Goal: Information Seeking & Learning: Learn about a topic

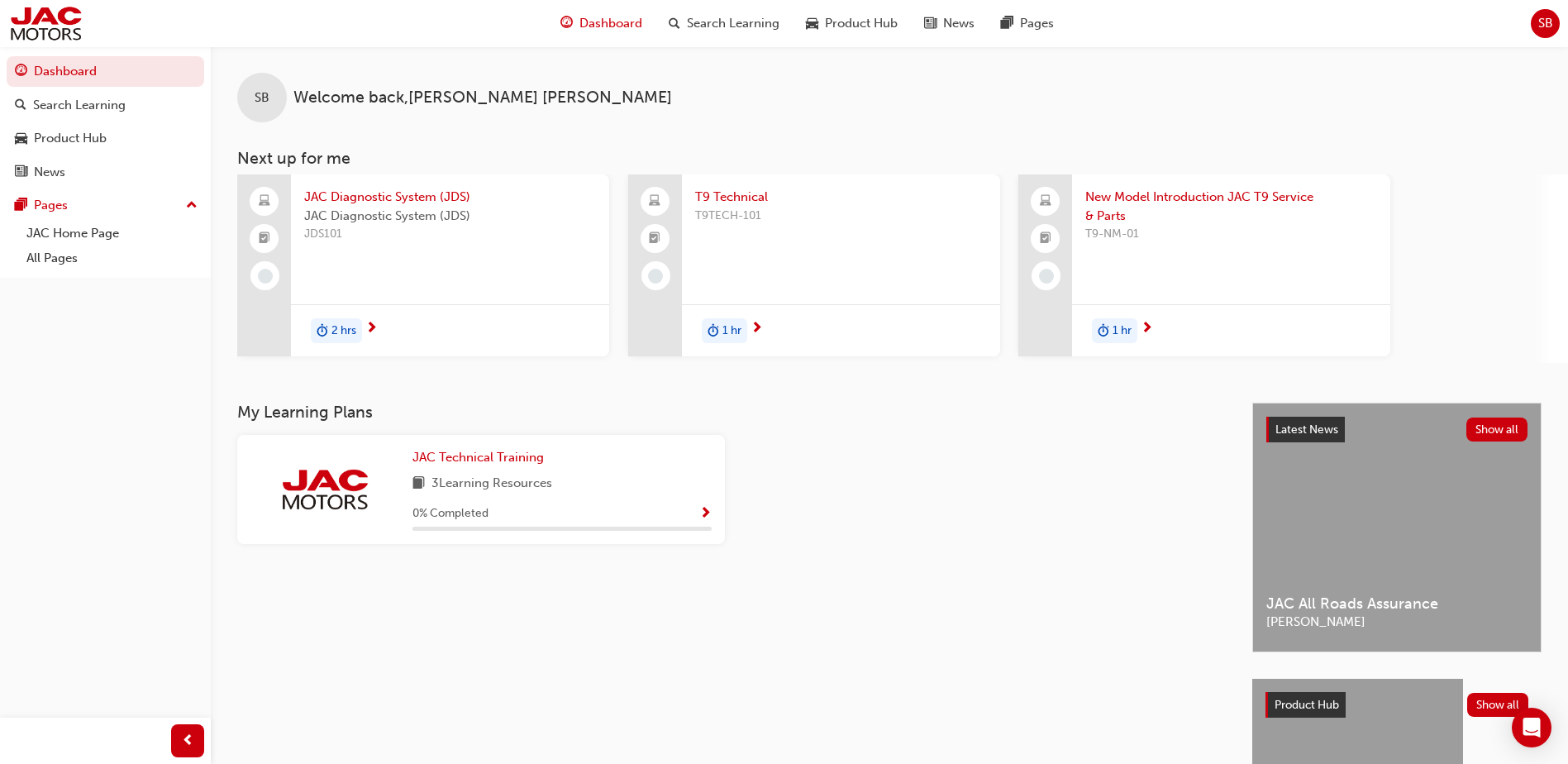
click at [745, 200] on span "T9 Technical" at bounding box center [841, 197] width 292 height 19
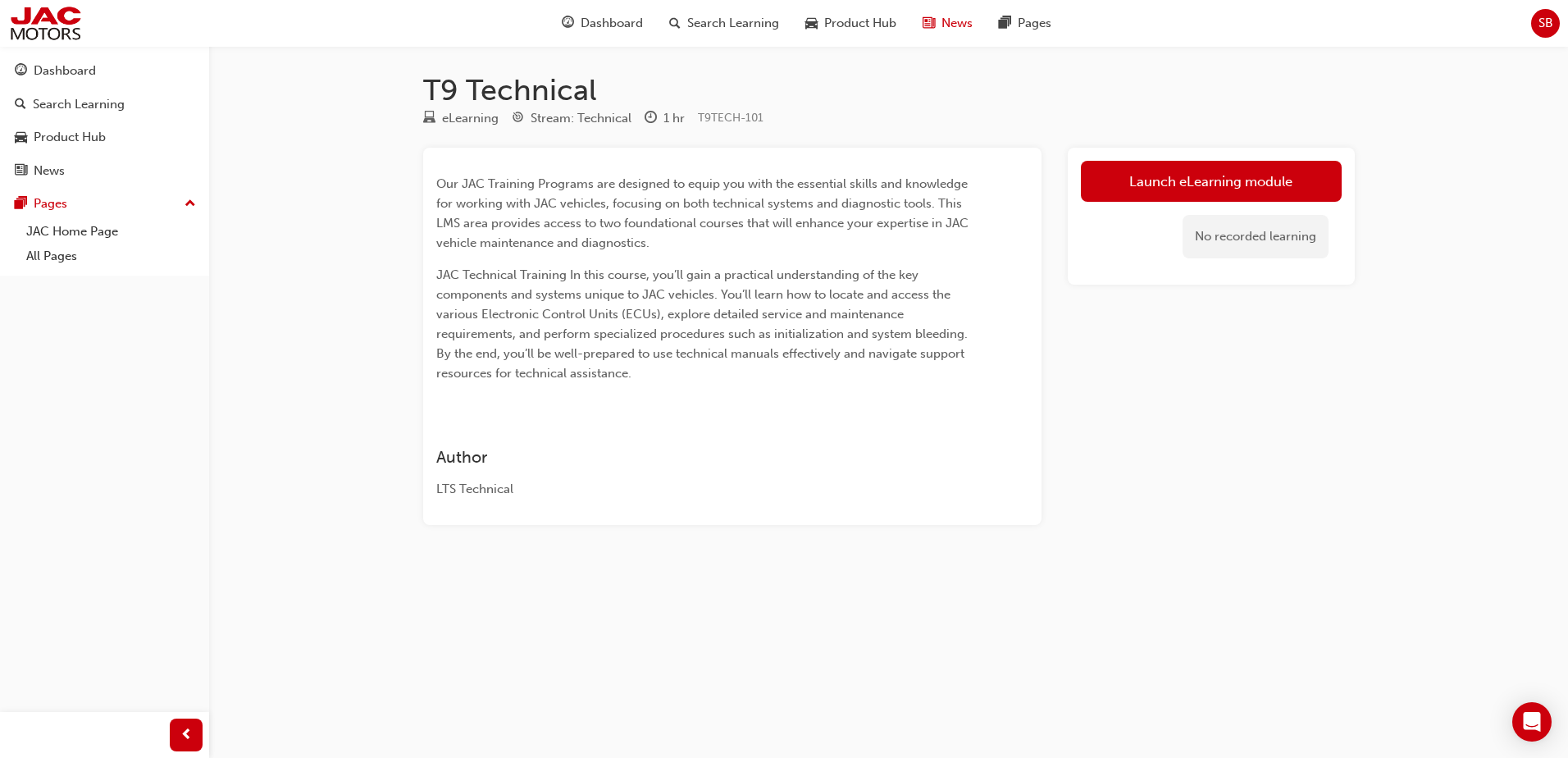
click at [952, 16] on span "News" at bounding box center [957, 23] width 31 height 19
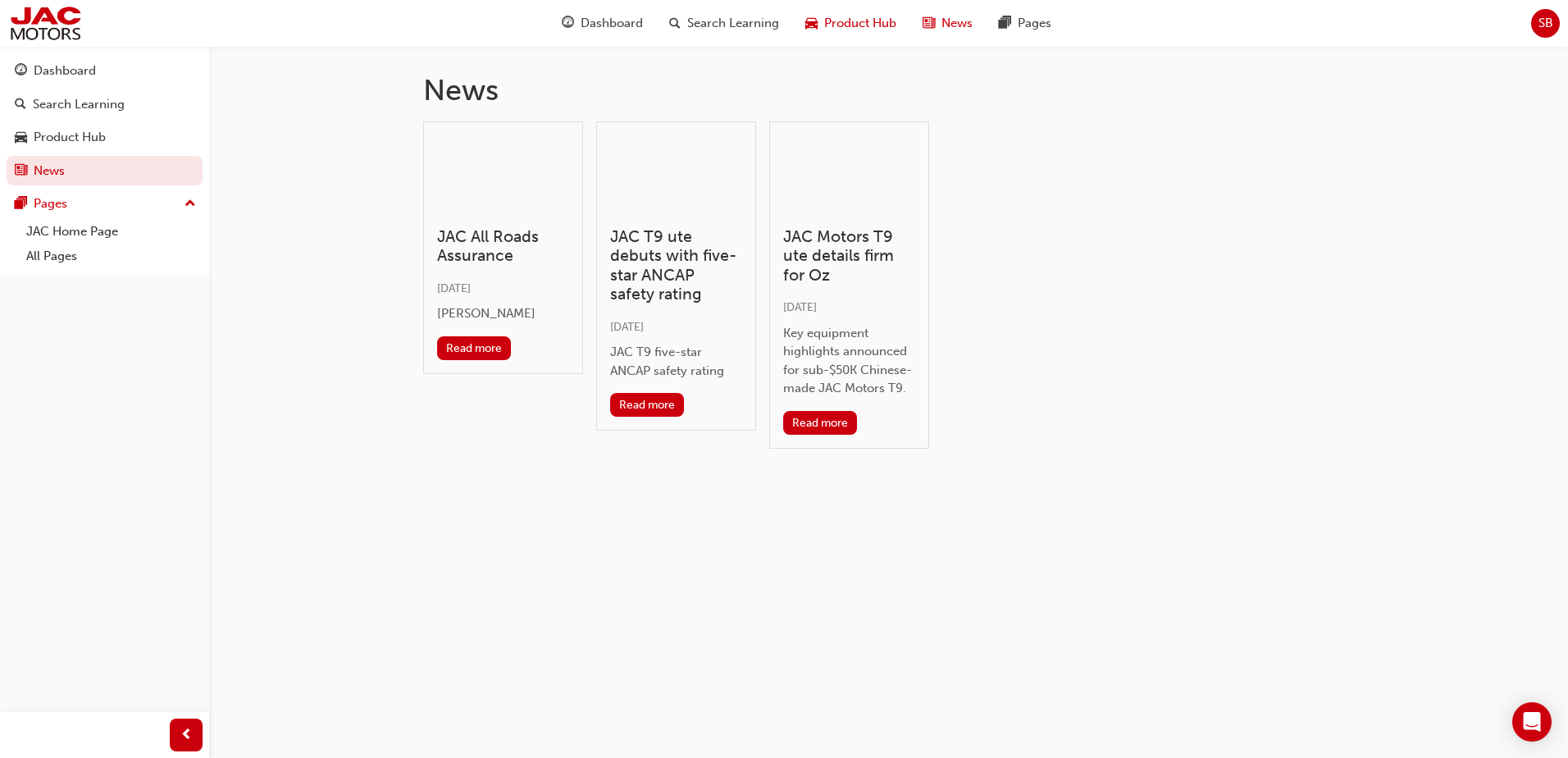
click at [848, 25] on span "Product Hub" at bounding box center [860, 23] width 72 height 19
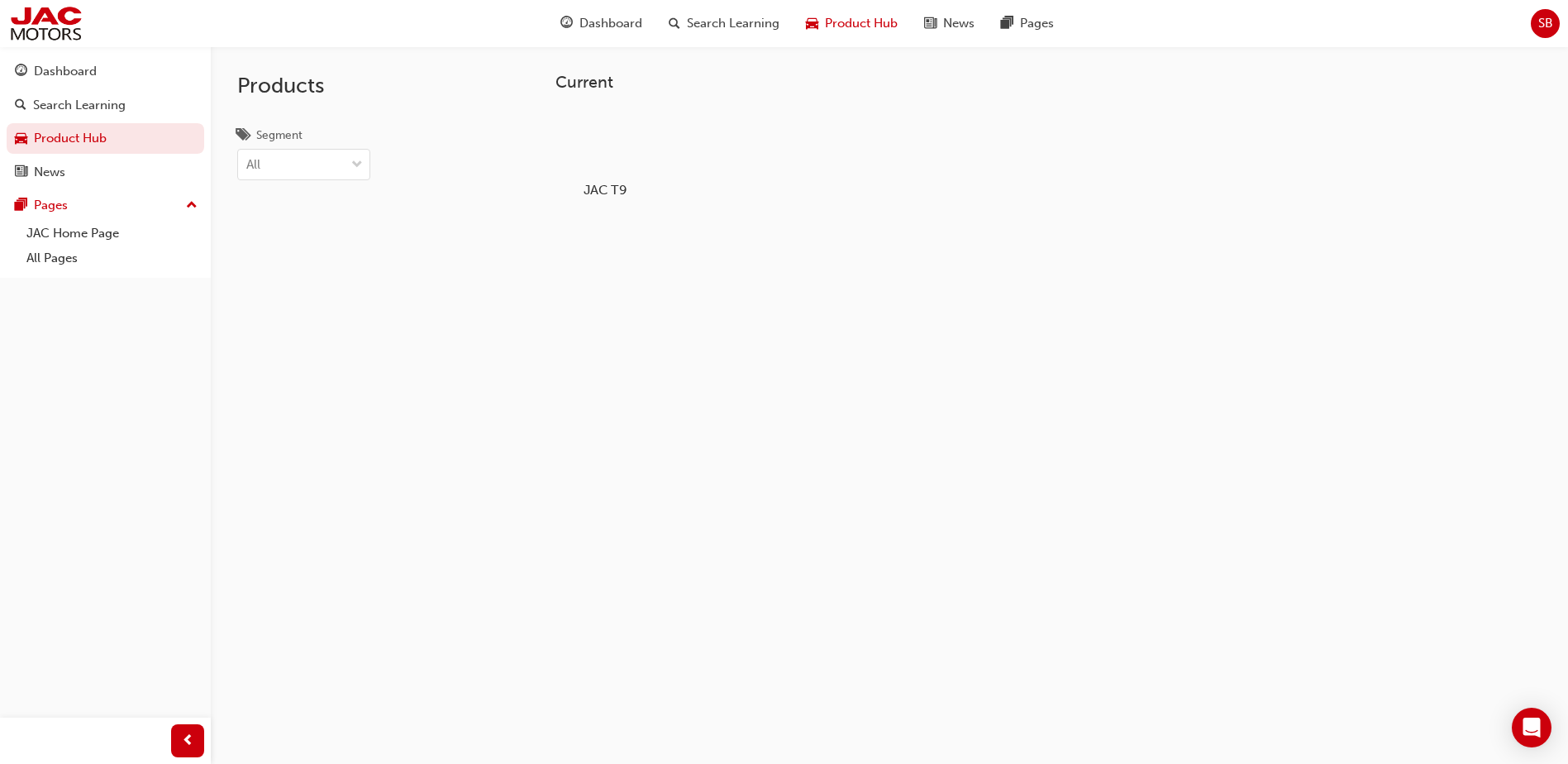
click at [618, 147] on div at bounding box center [605, 142] width 92 height 66
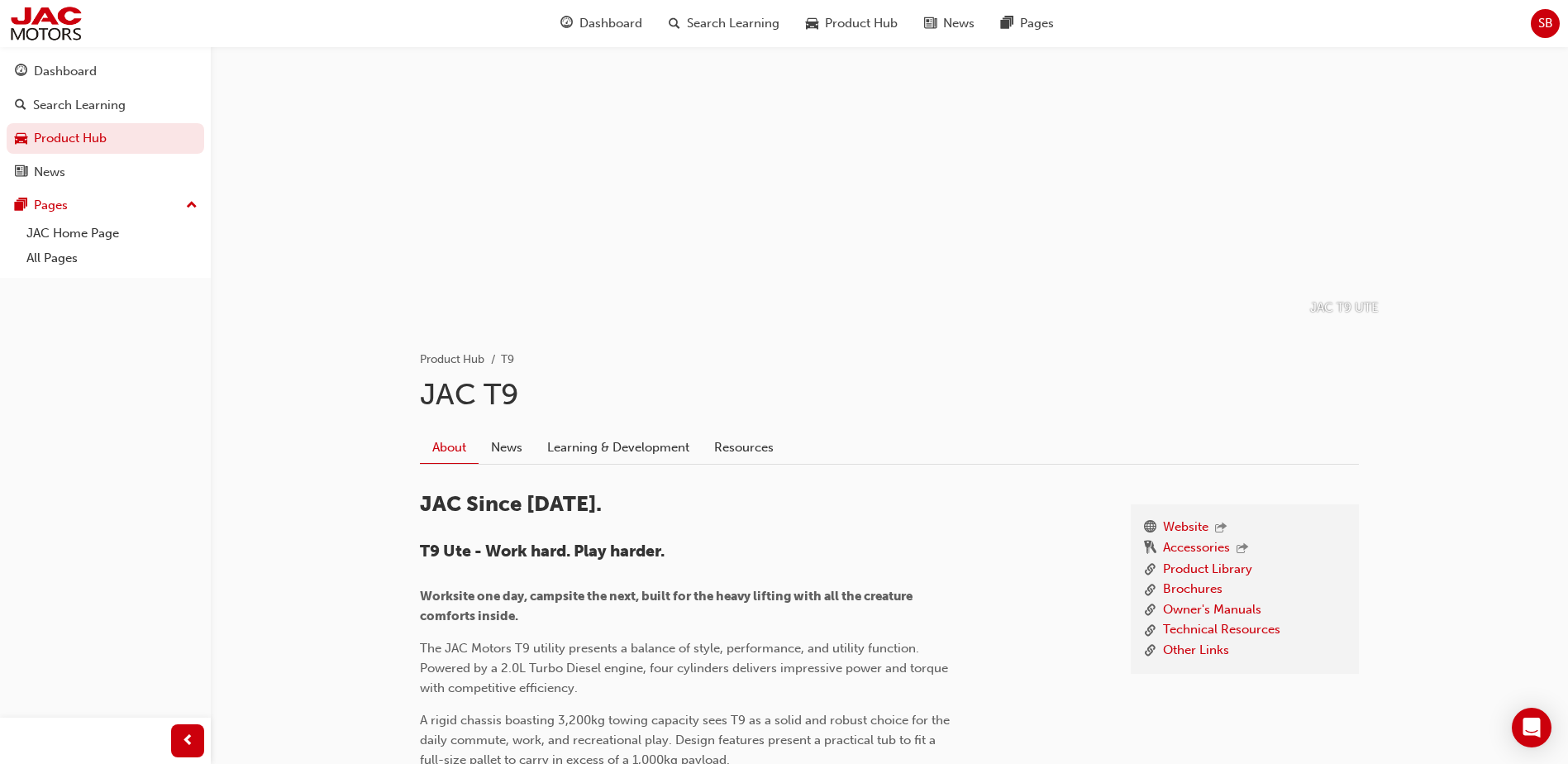
scroll to position [83, 0]
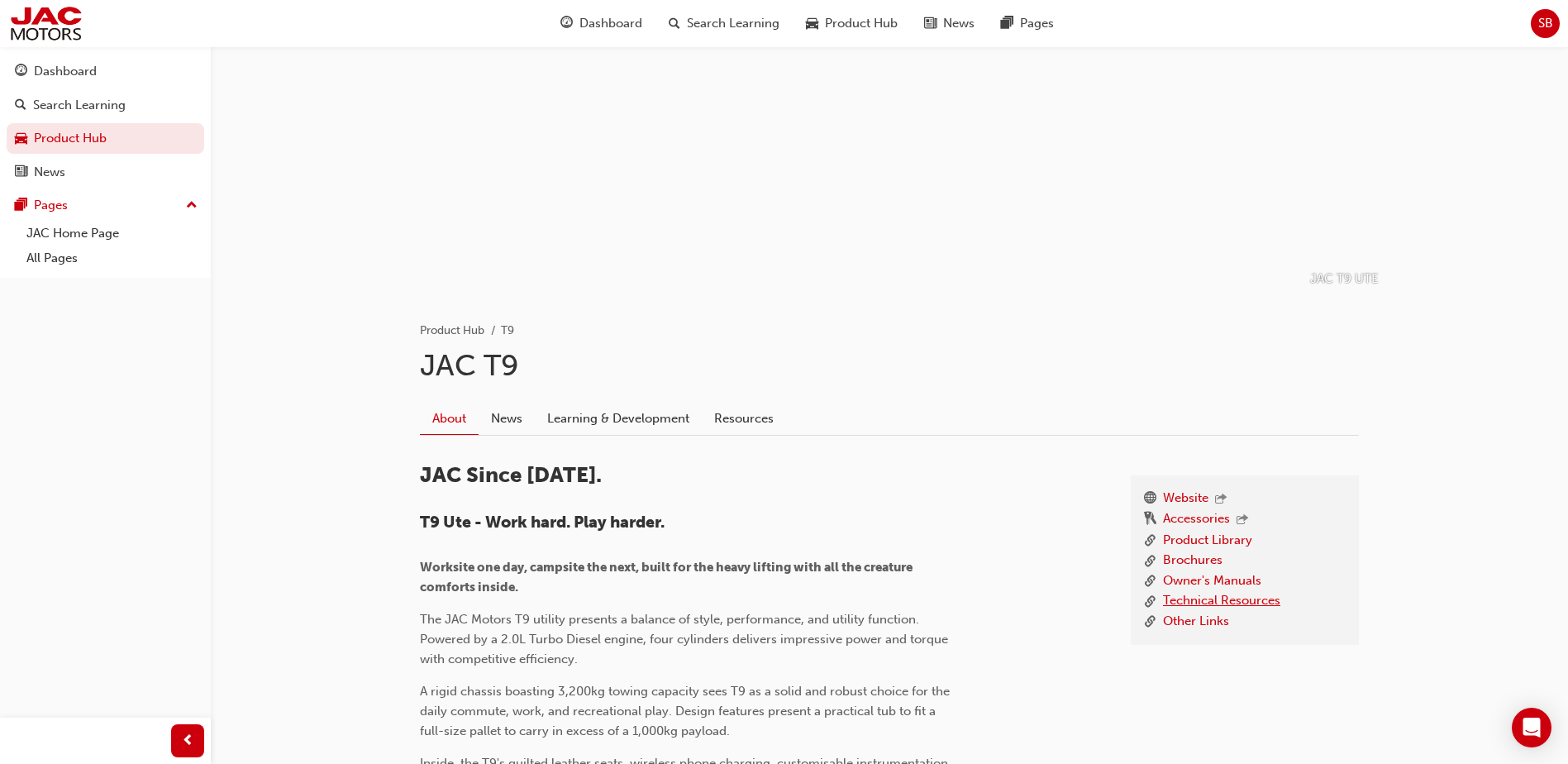
click at [1232, 599] on link "Technical Resources" at bounding box center [1221, 601] width 117 height 20
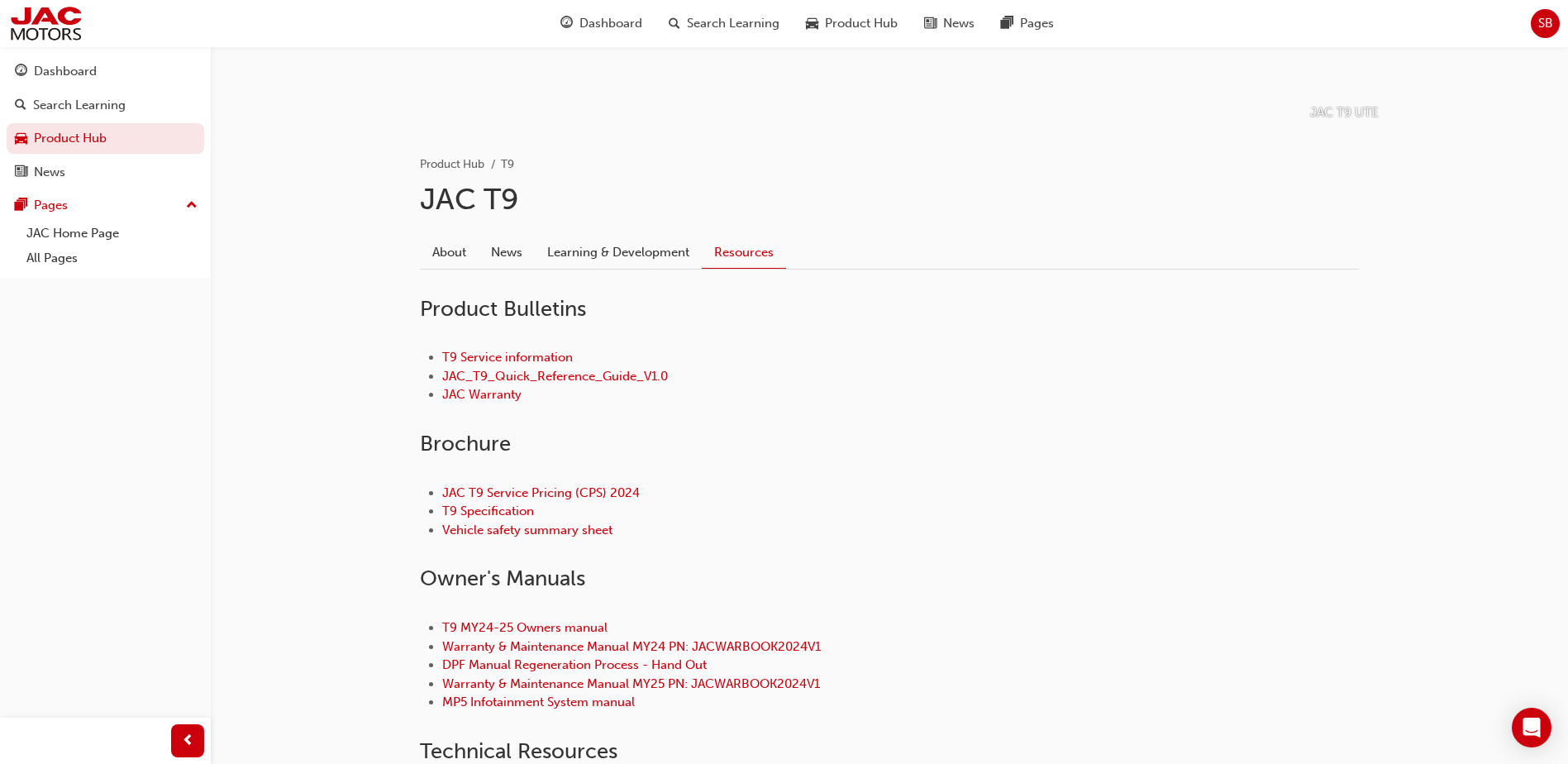
scroll to position [248, 0]
click at [588, 259] on link "Learning & Development" at bounding box center [618, 252] width 167 height 31
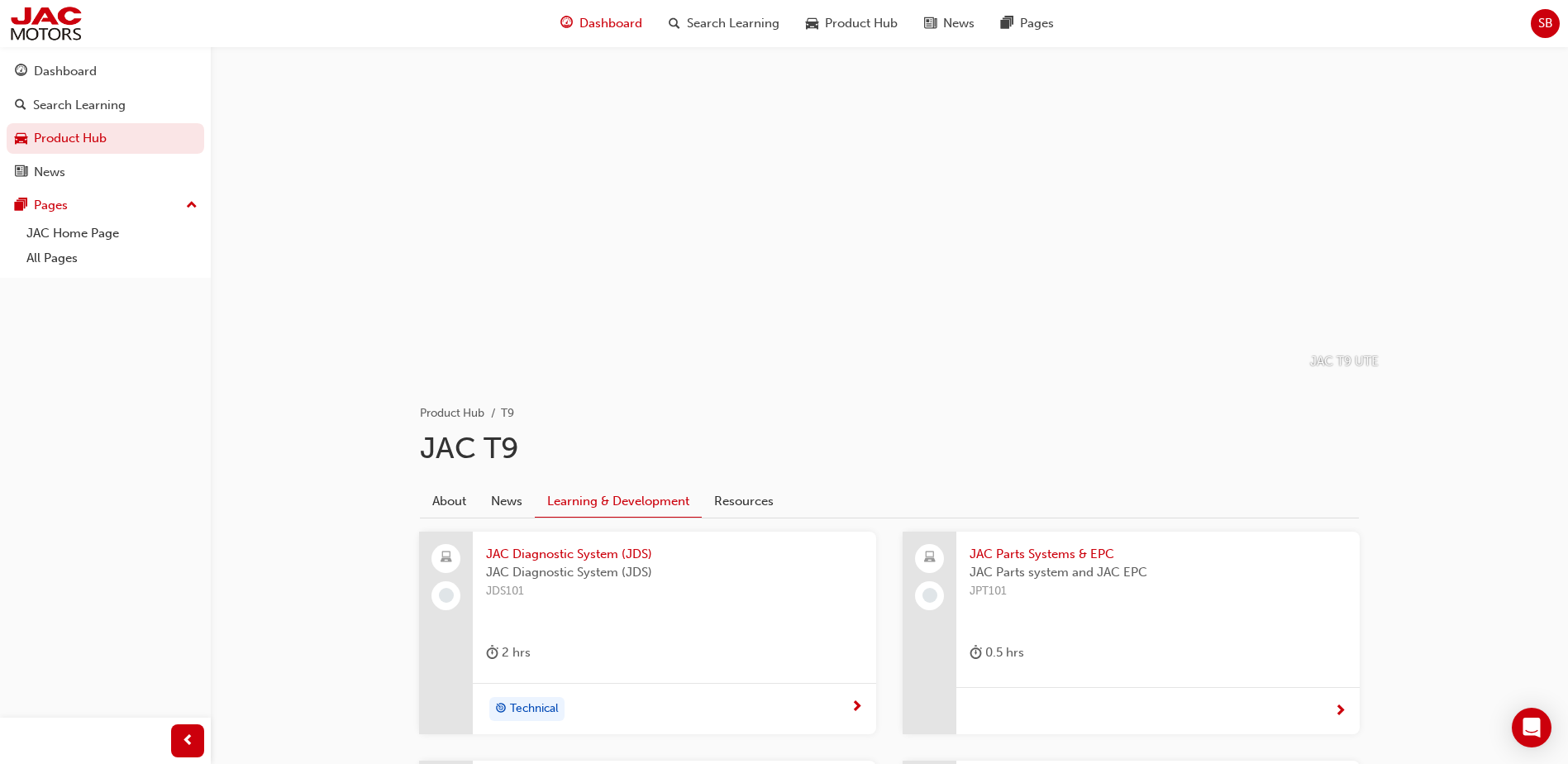
click at [594, 19] on span "Dashboard" at bounding box center [610, 24] width 62 height 19
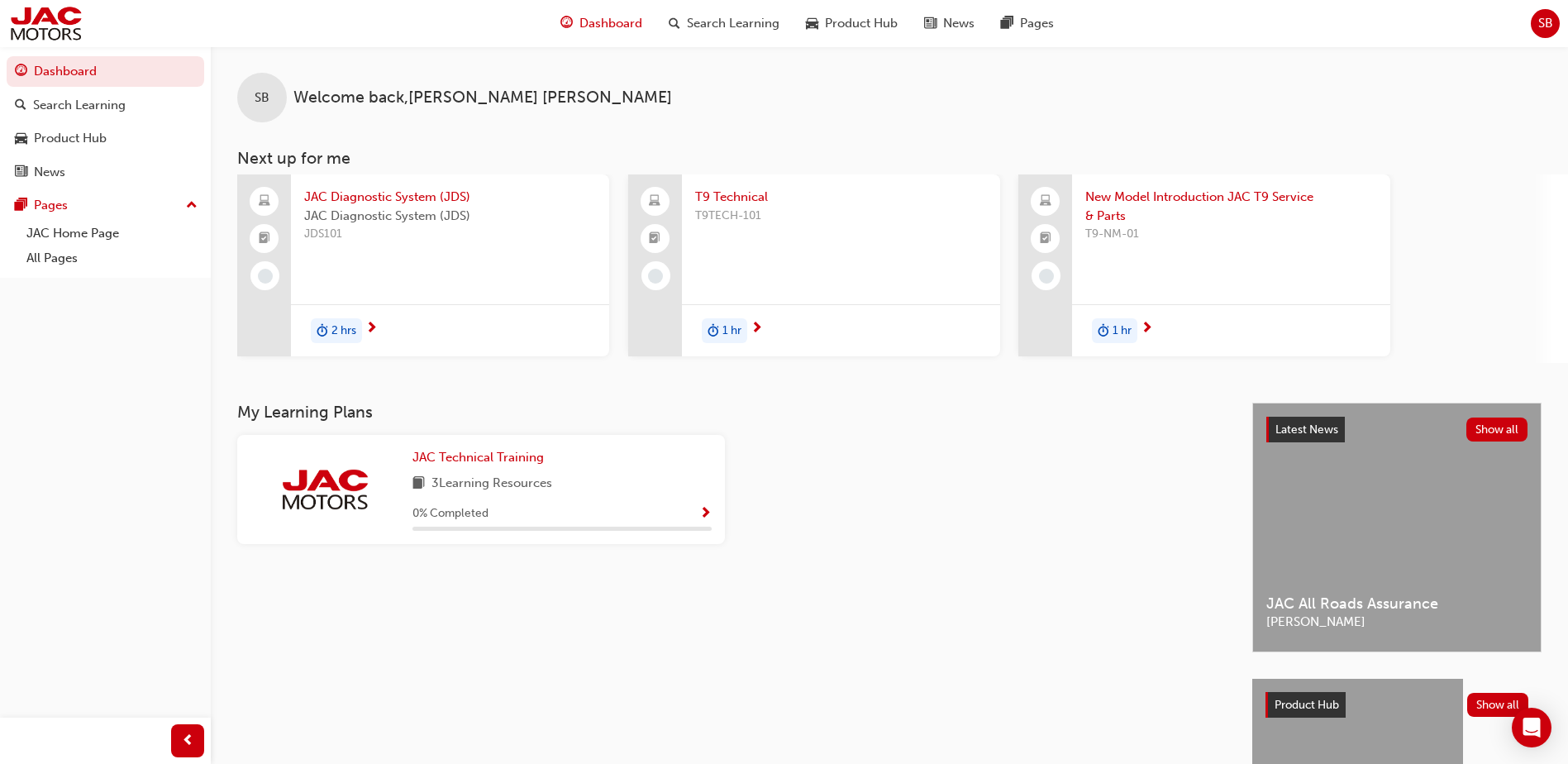
click at [726, 194] on span "T9 Technical" at bounding box center [841, 197] width 292 height 19
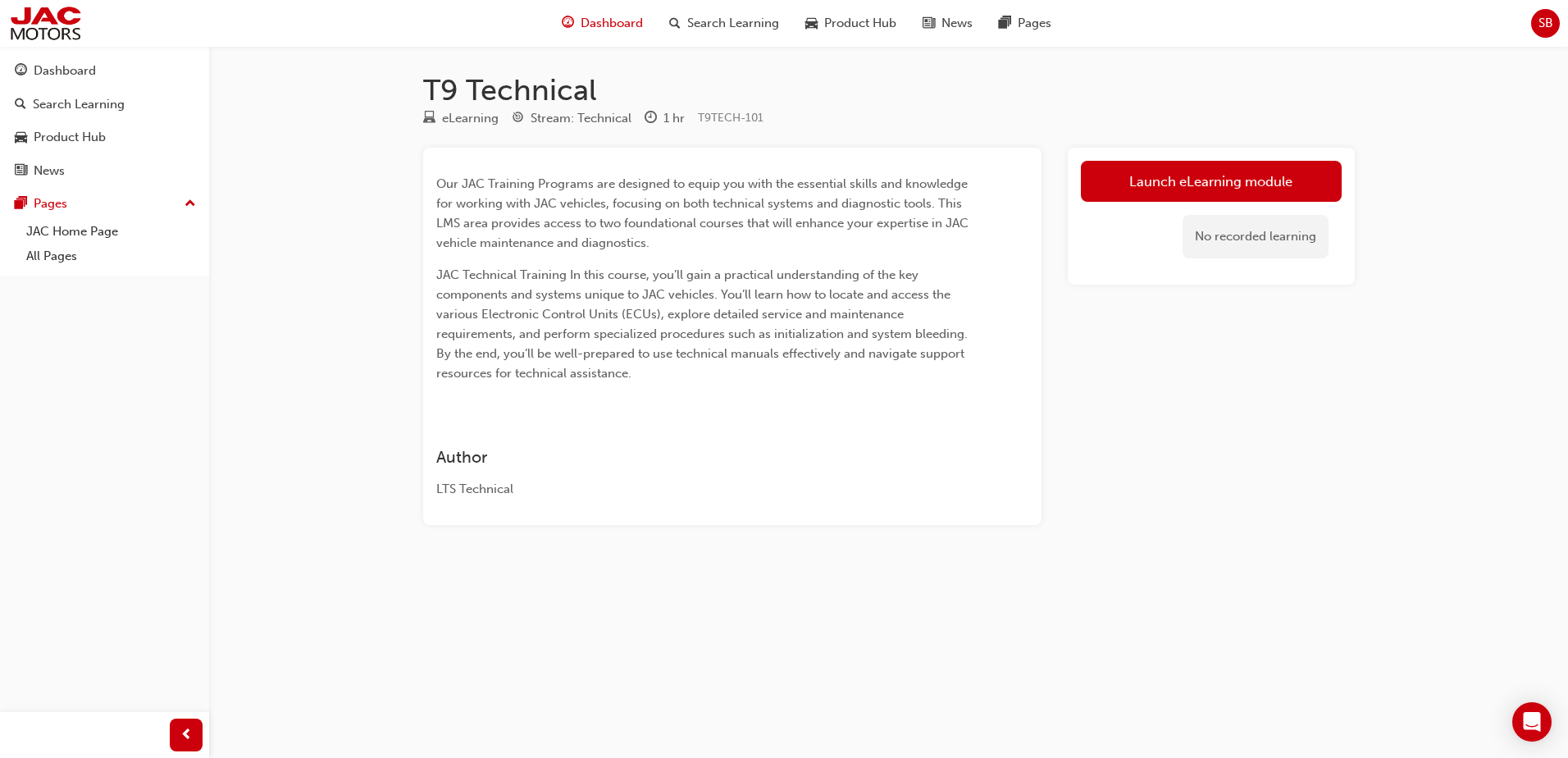
click at [618, 18] on span "Dashboard" at bounding box center [611, 23] width 62 height 19
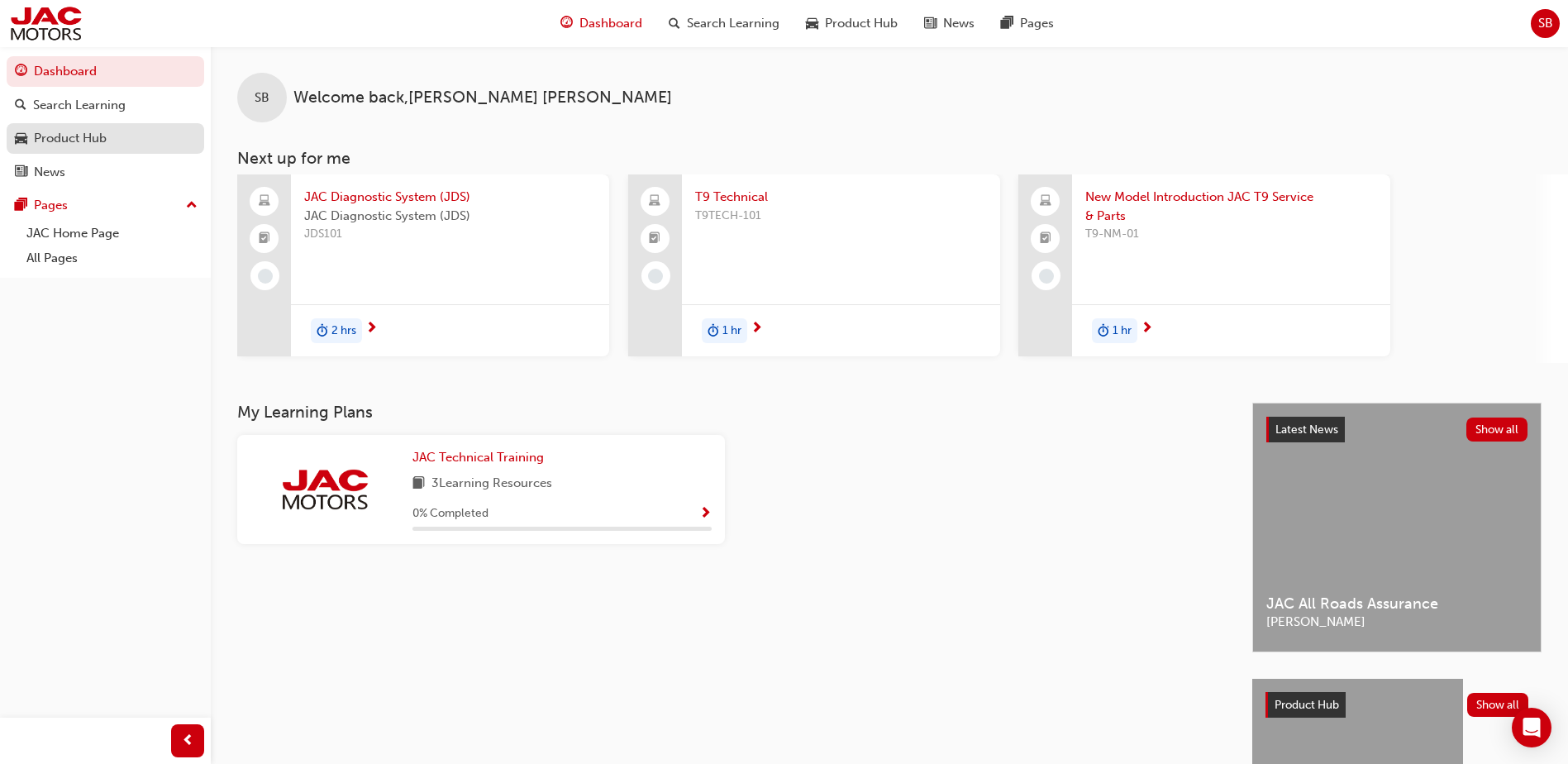
click at [62, 136] on div "Product Hub" at bounding box center [70, 138] width 73 height 19
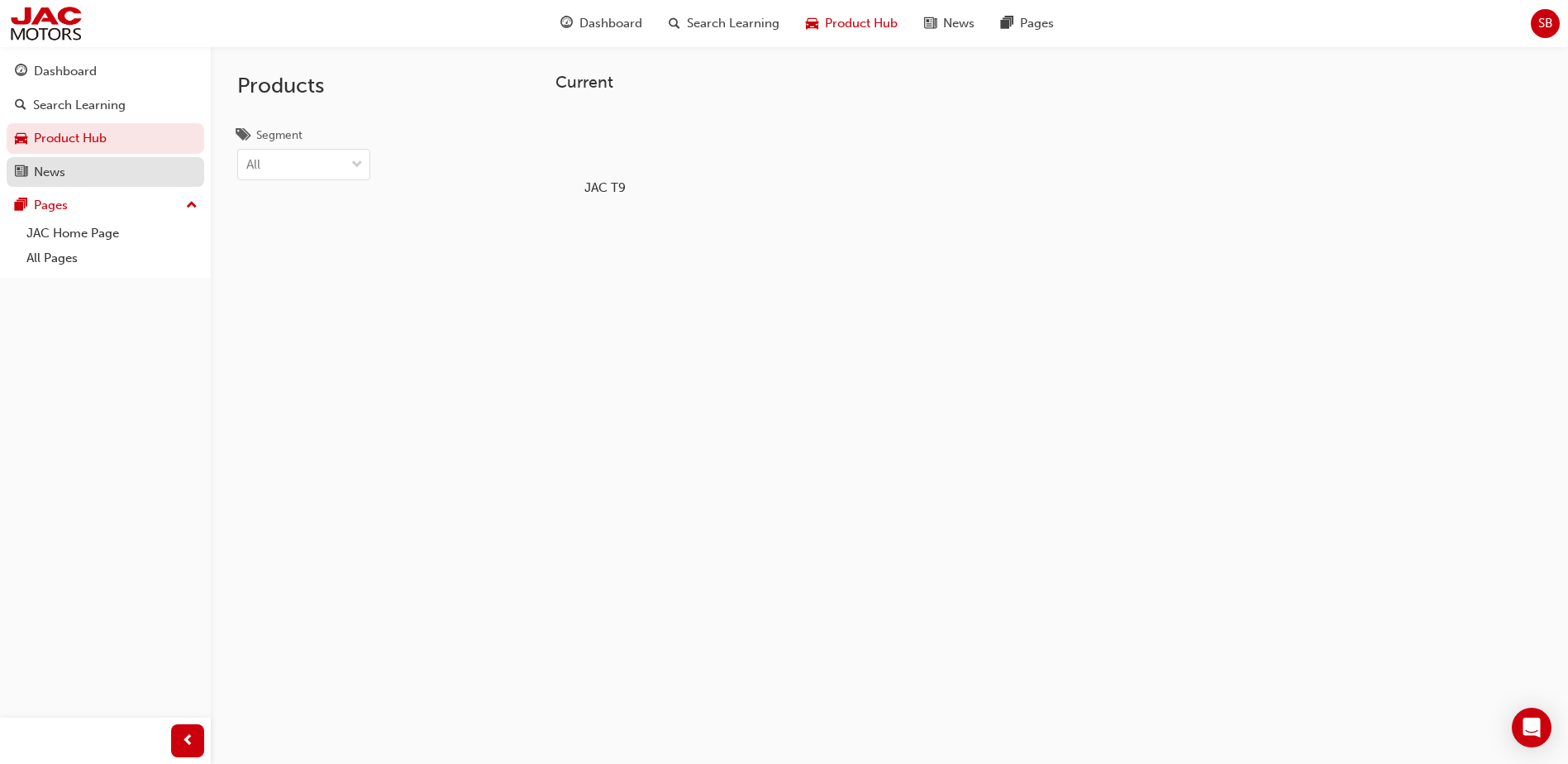
click at [46, 172] on div "News" at bounding box center [49, 172] width 31 height 19
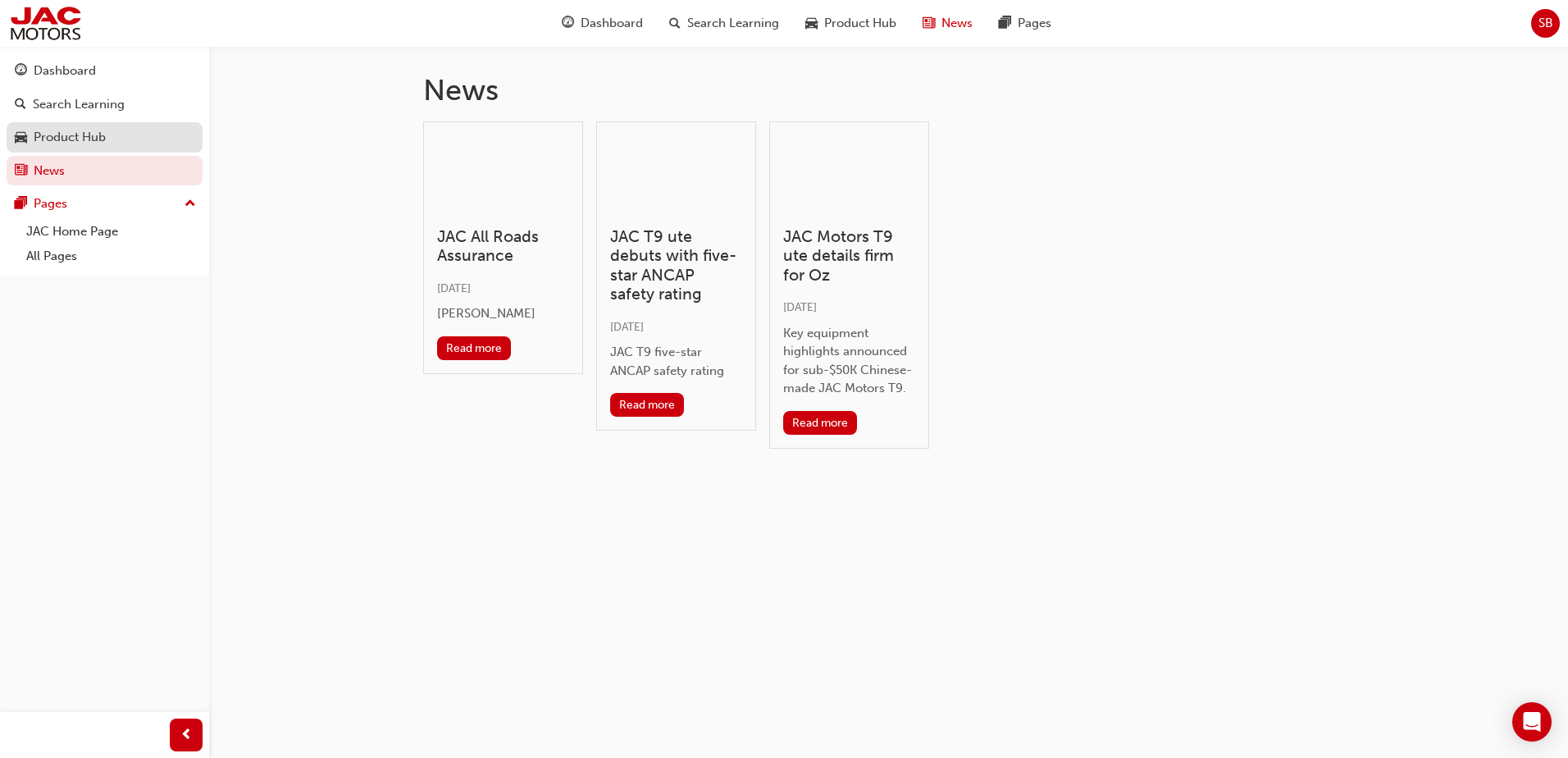
click at [67, 137] on div "Product Hub" at bounding box center [70, 137] width 72 height 19
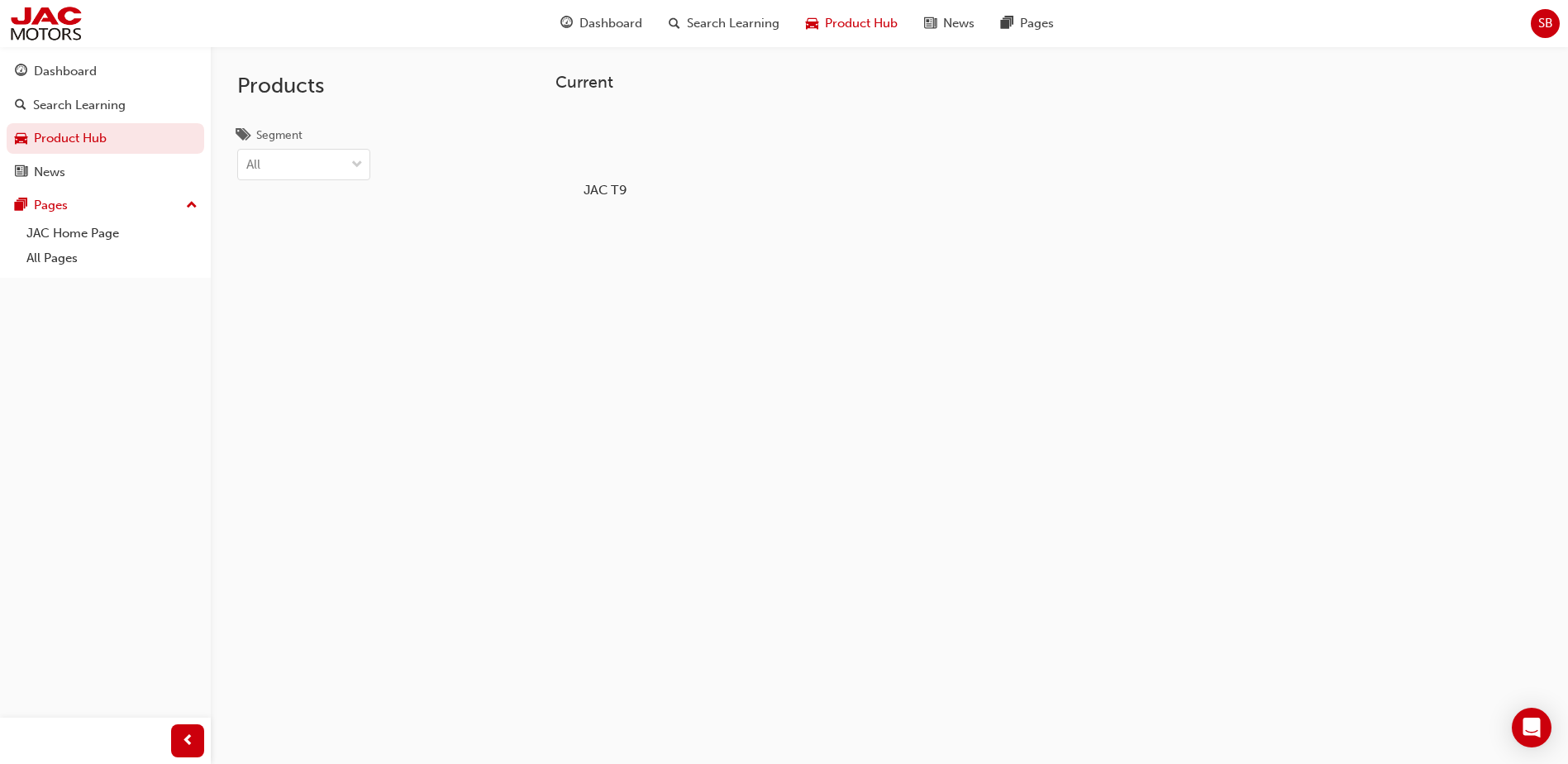
click at [589, 143] on div at bounding box center [605, 142] width 92 height 66
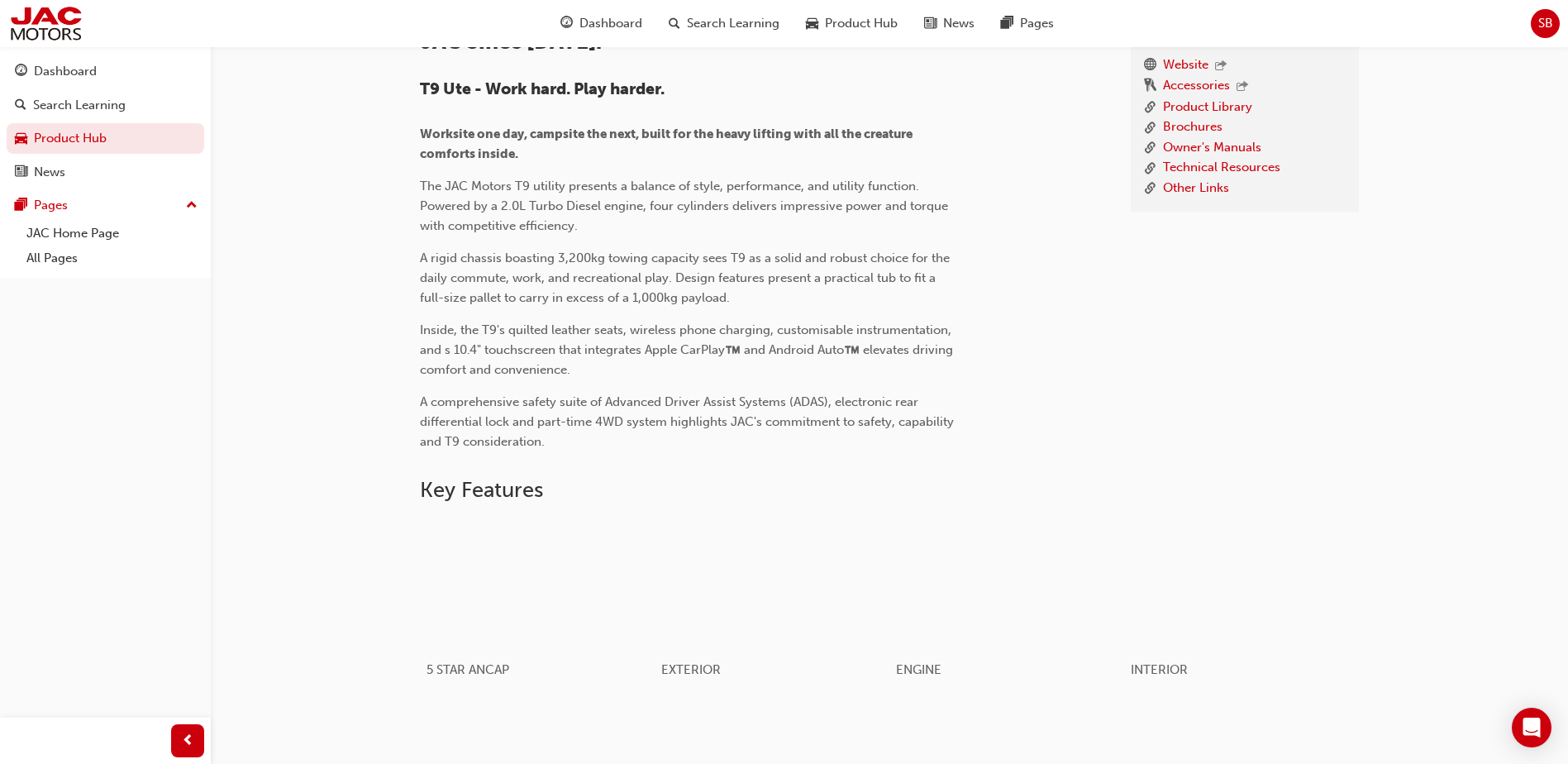
scroll to position [331, 0]
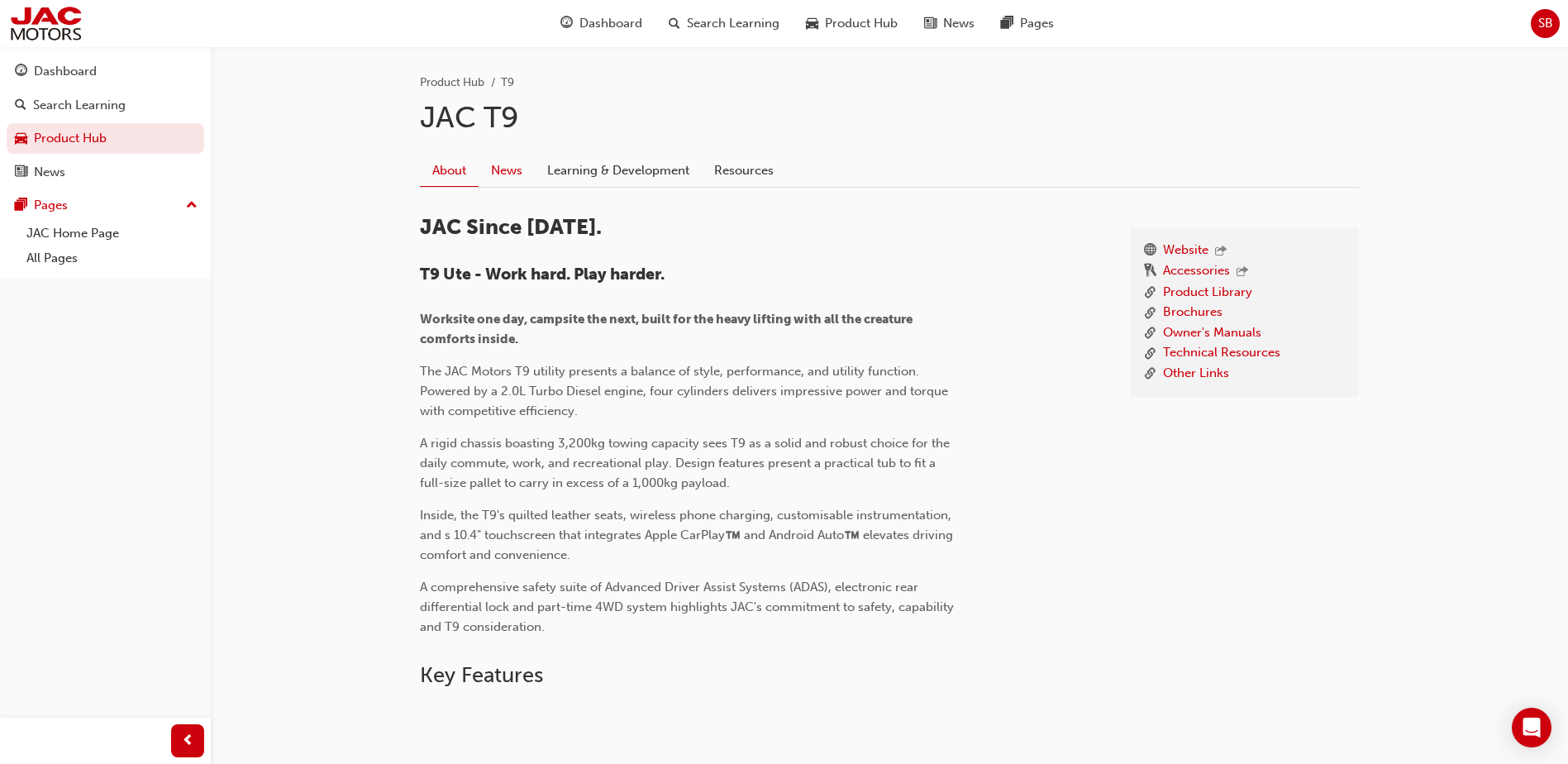
click at [515, 169] on link "News" at bounding box center [507, 170] width 57 height 31
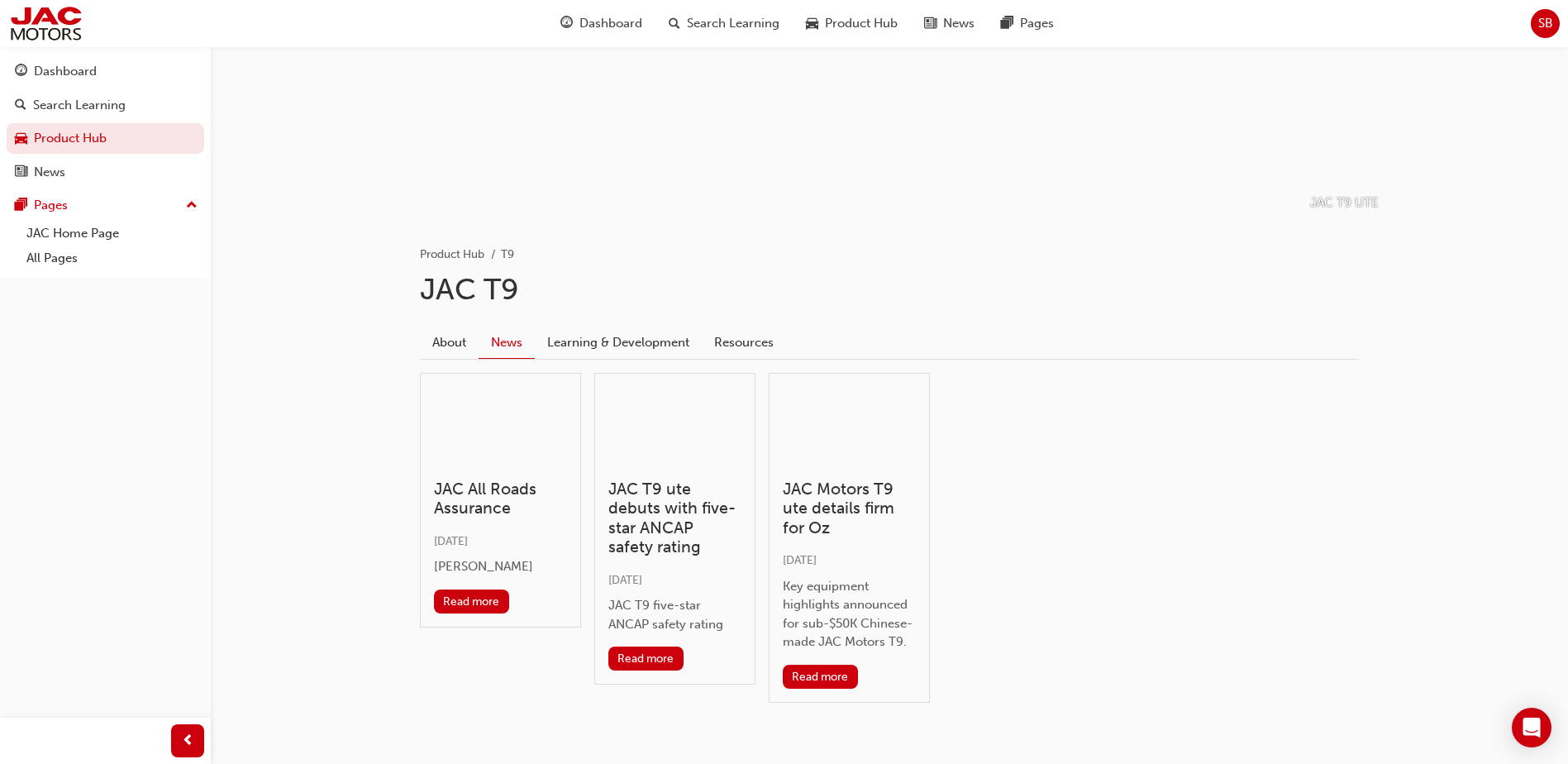
scroll to position [165, 0]
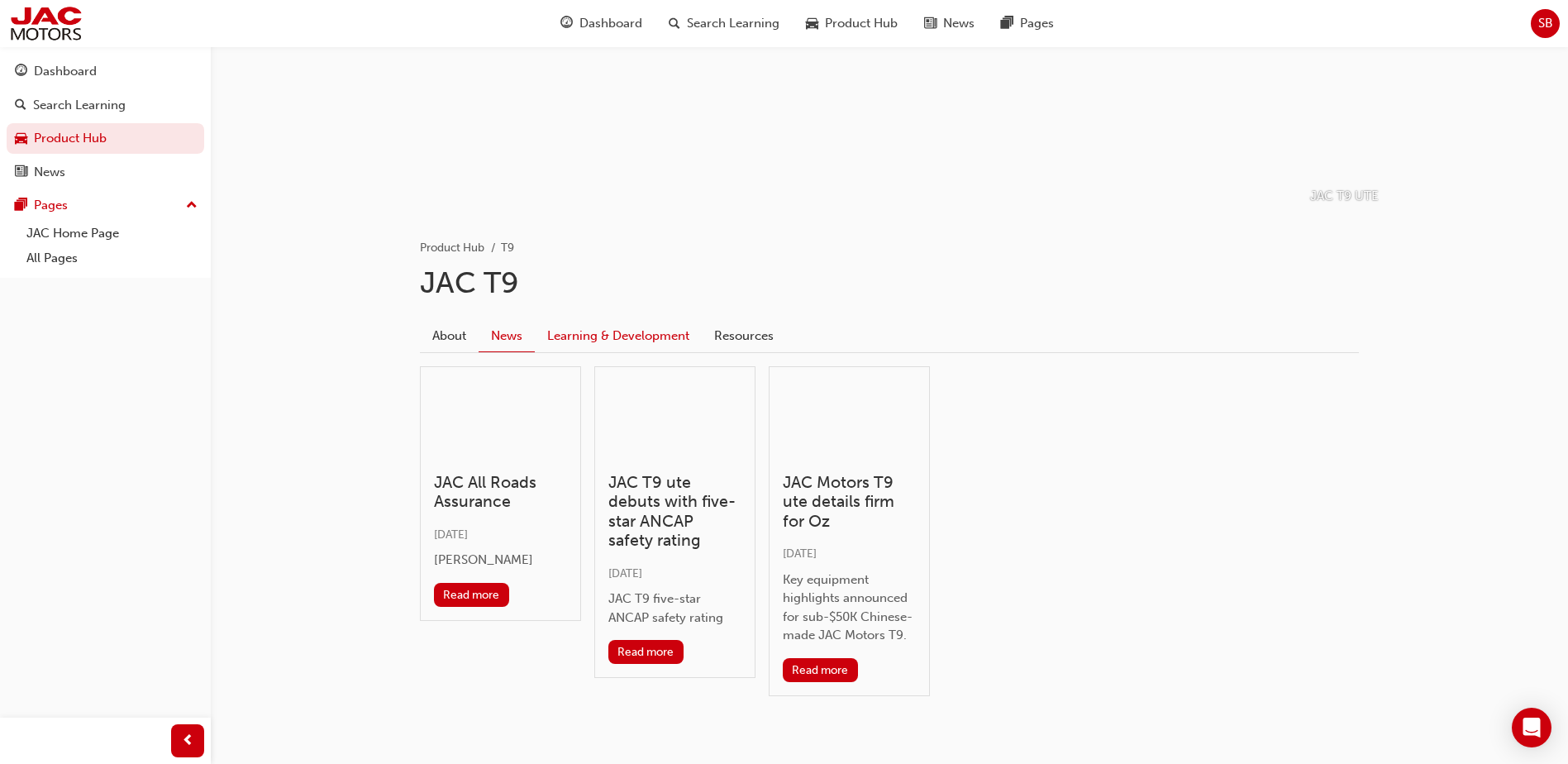
click at [616, 337] on link "Learning & Development" at bounding box center [618, 335] width 167 height 31
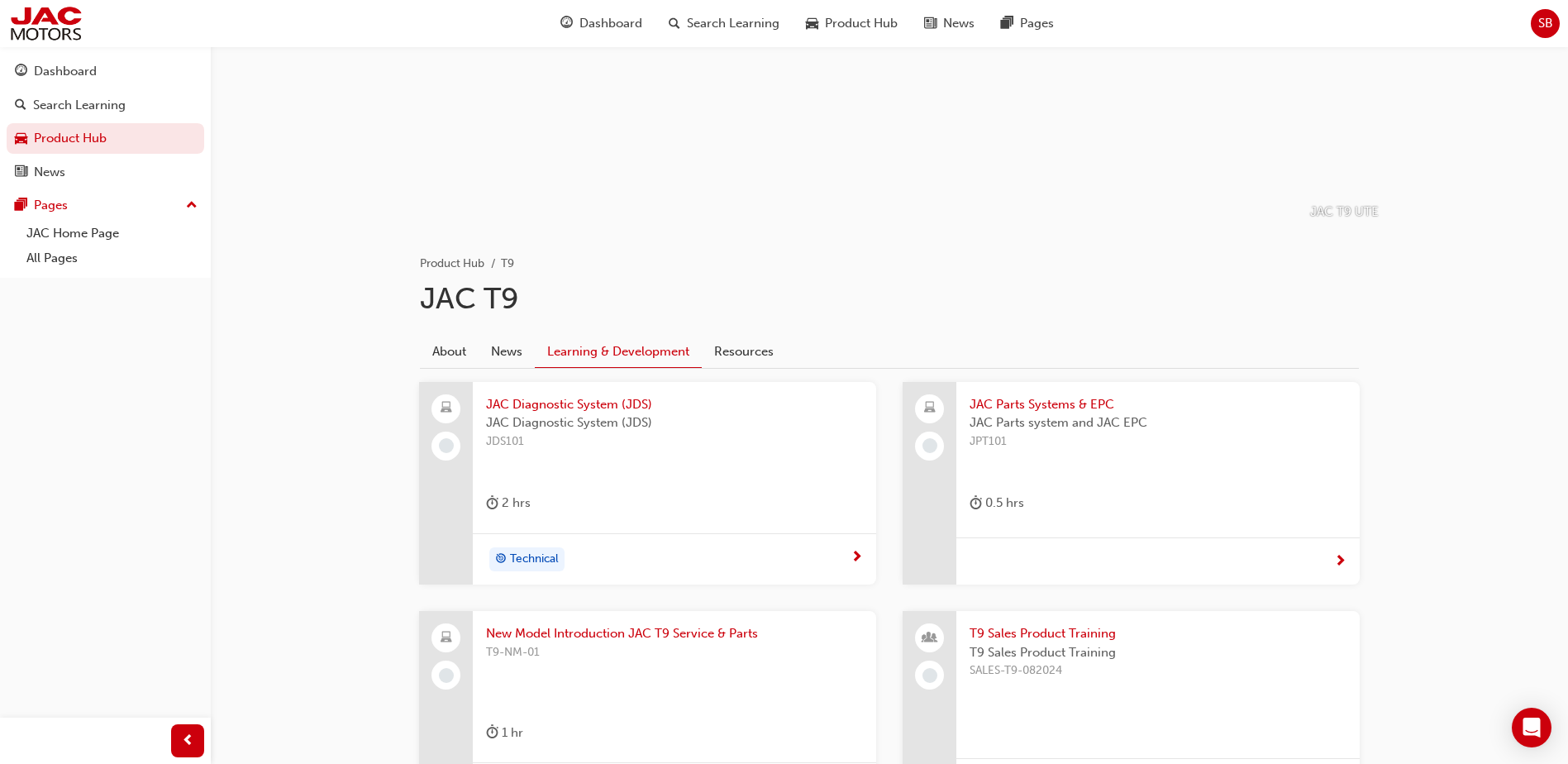
scroll to position [133, 0]
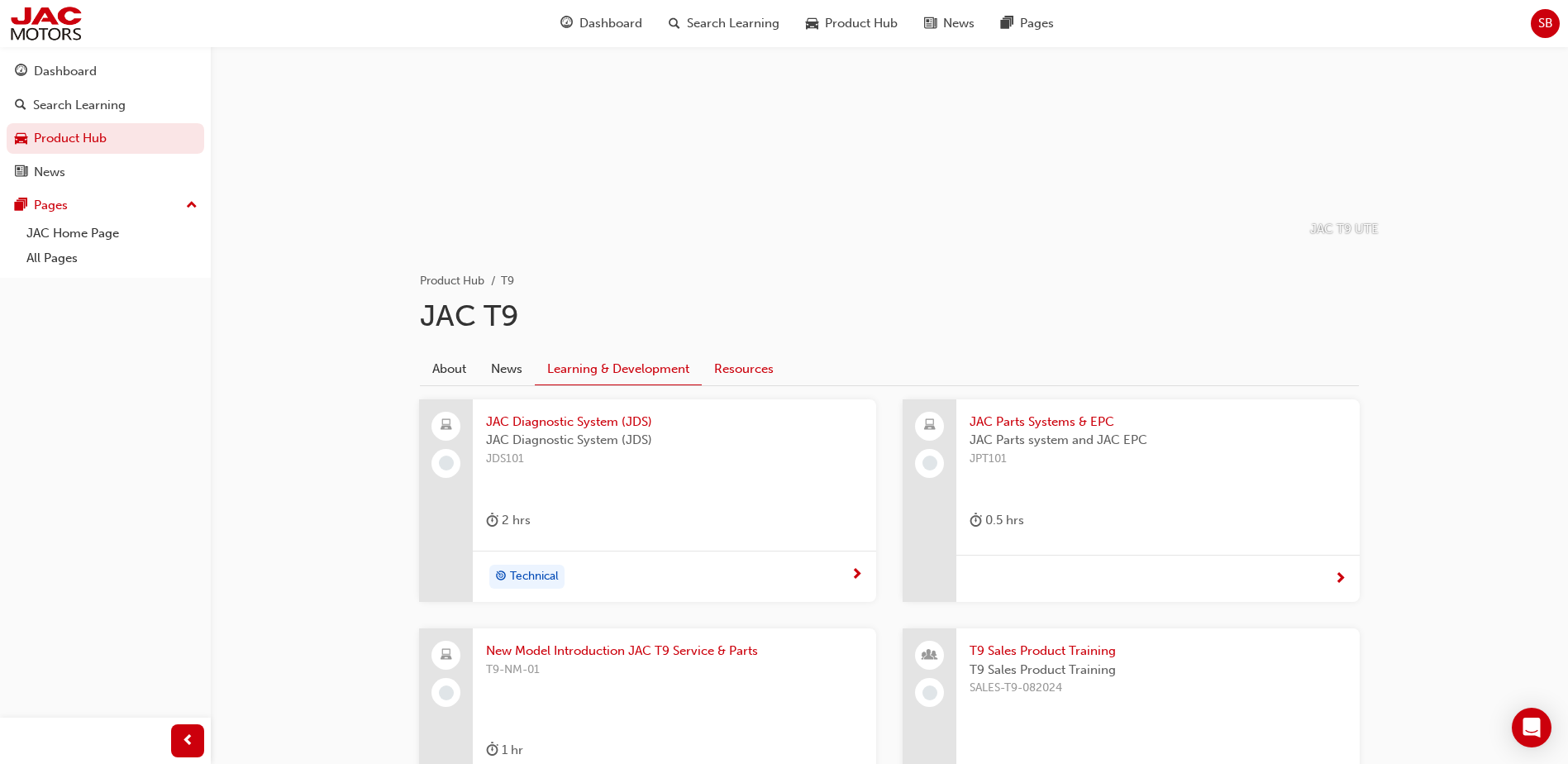
click at [730, 369] on link "Resources" at bounding box center [744, 368] width 84 height 31
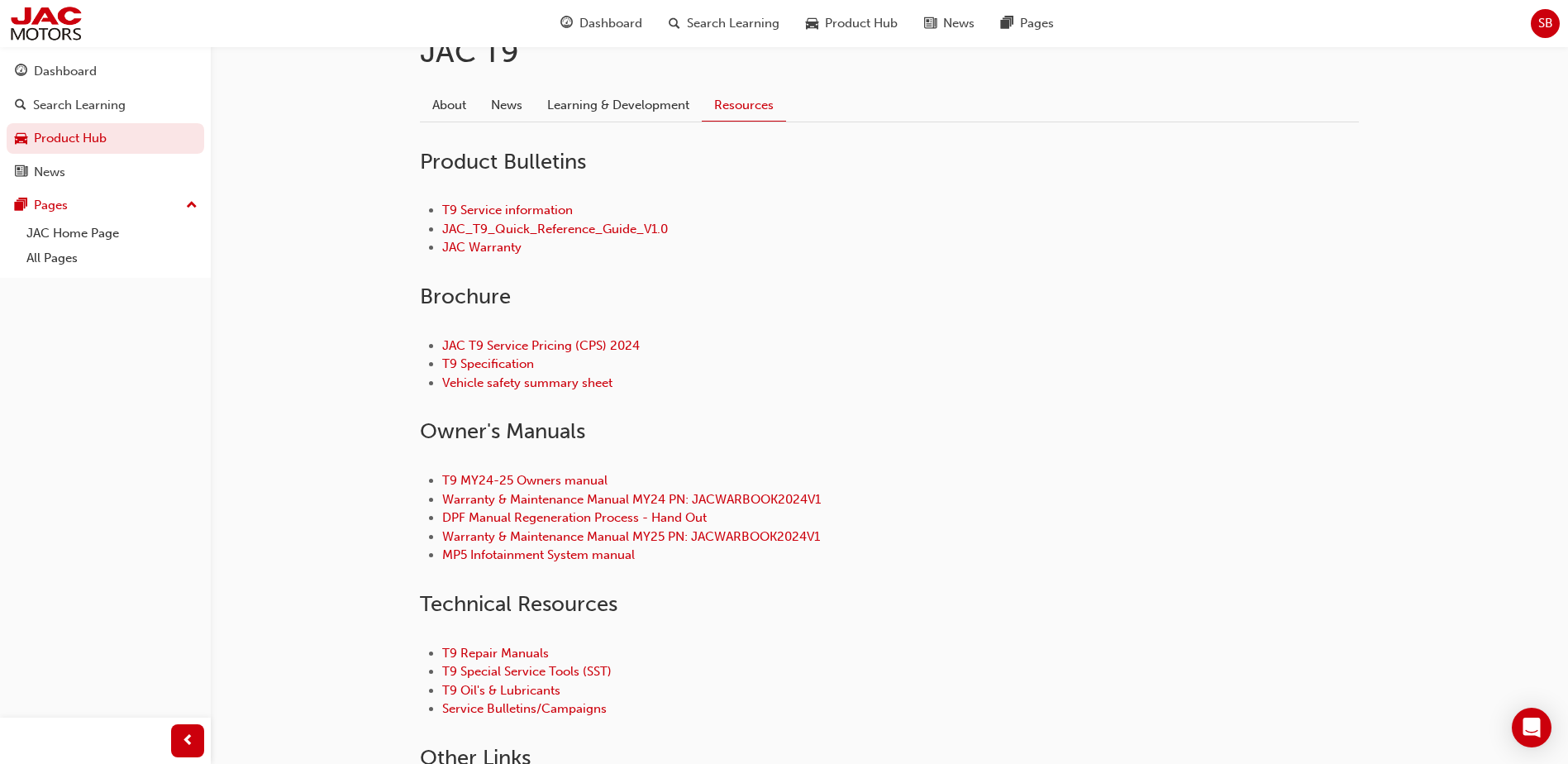
scroll to position [297, 0]
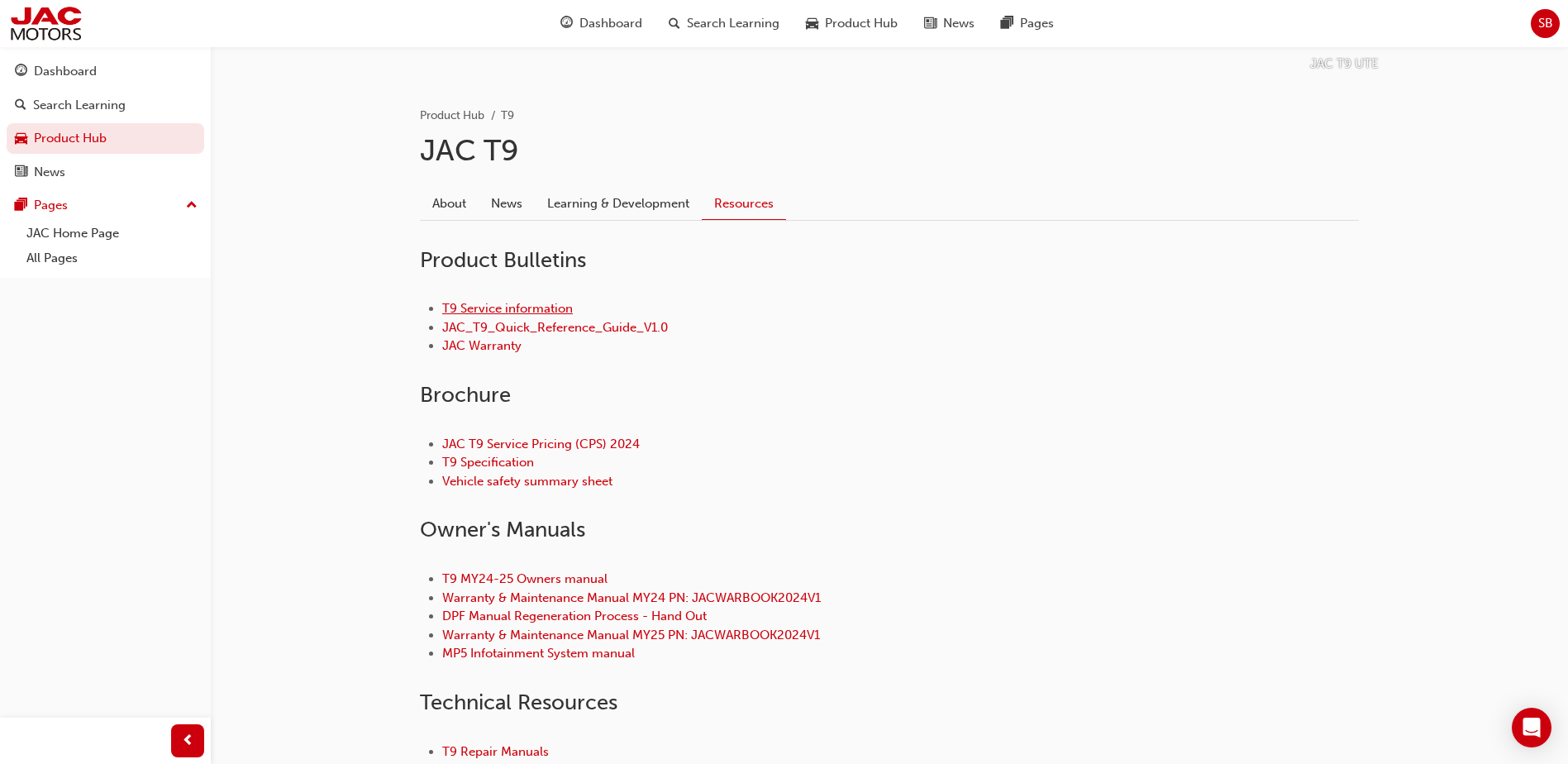
click at [513, 309] on link "T9 Service information" at bounding box center [507, 308] width 131 height 15
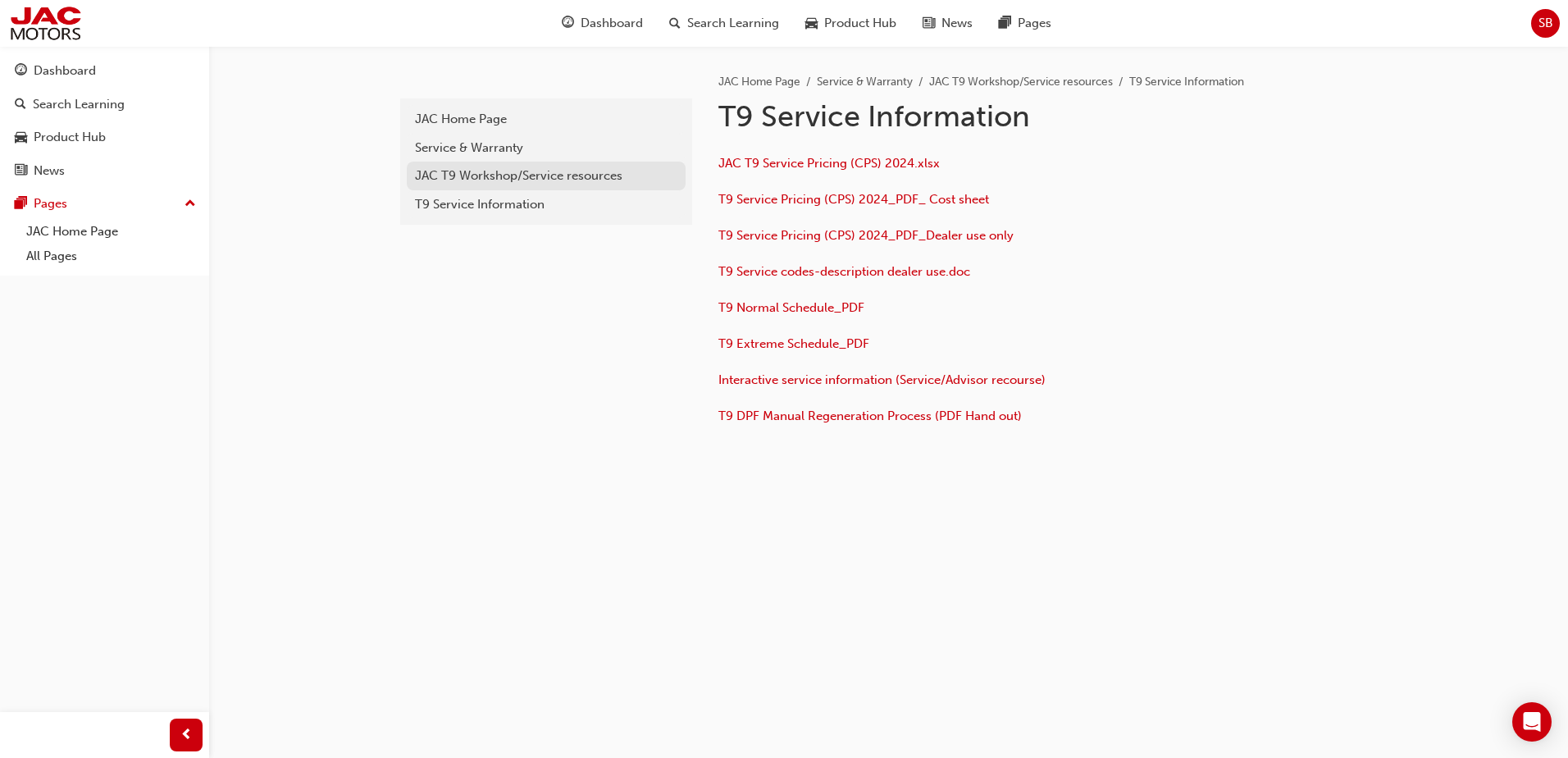
click at [477, 178] on div "JAC T9 Workshop/Service resources" at bounding box center [545, 176] width 262 height 19
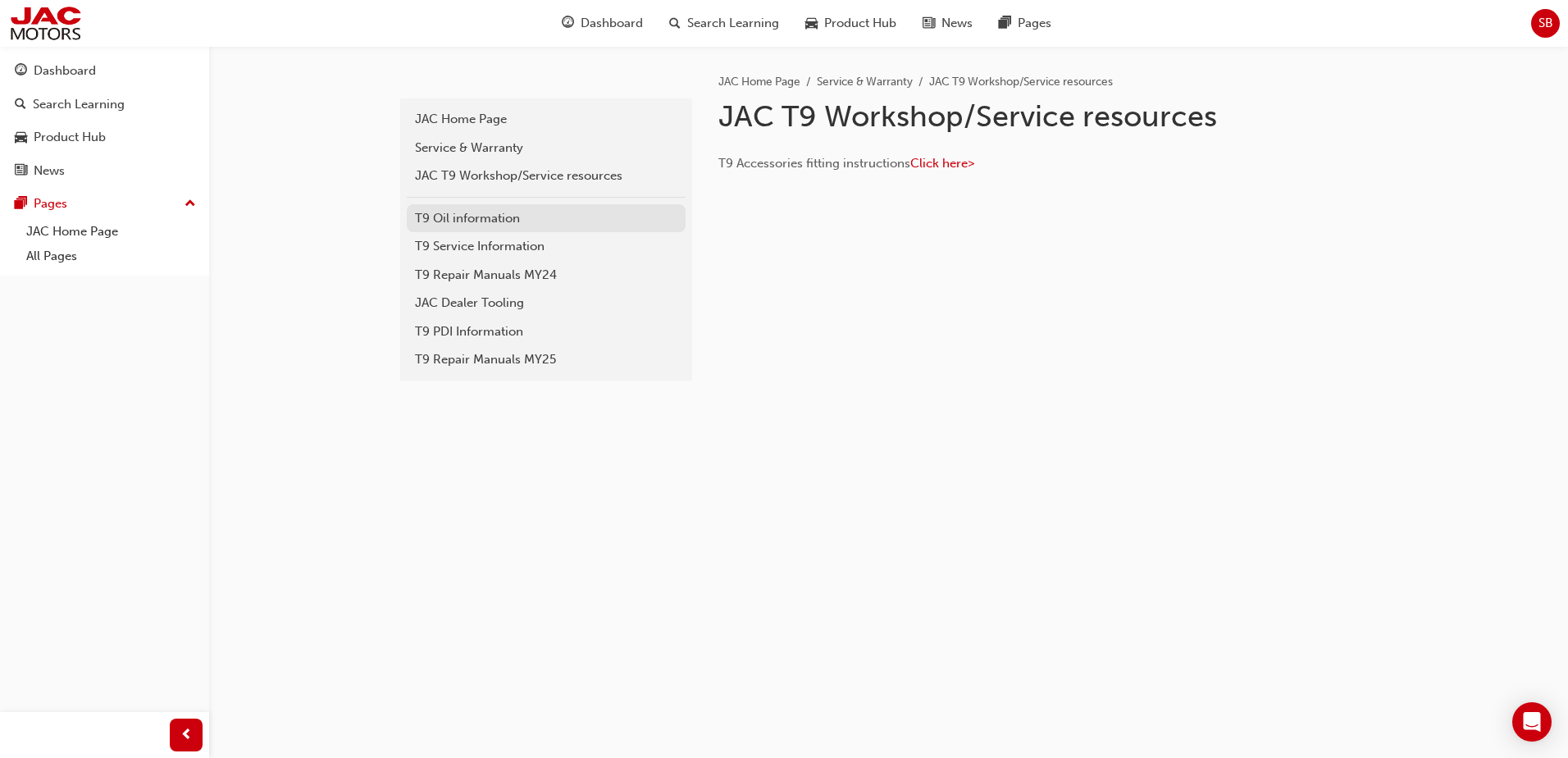
click at [454, 217] on div "T9 Oil information" at bounding box center [545, 219] width 262 height 19
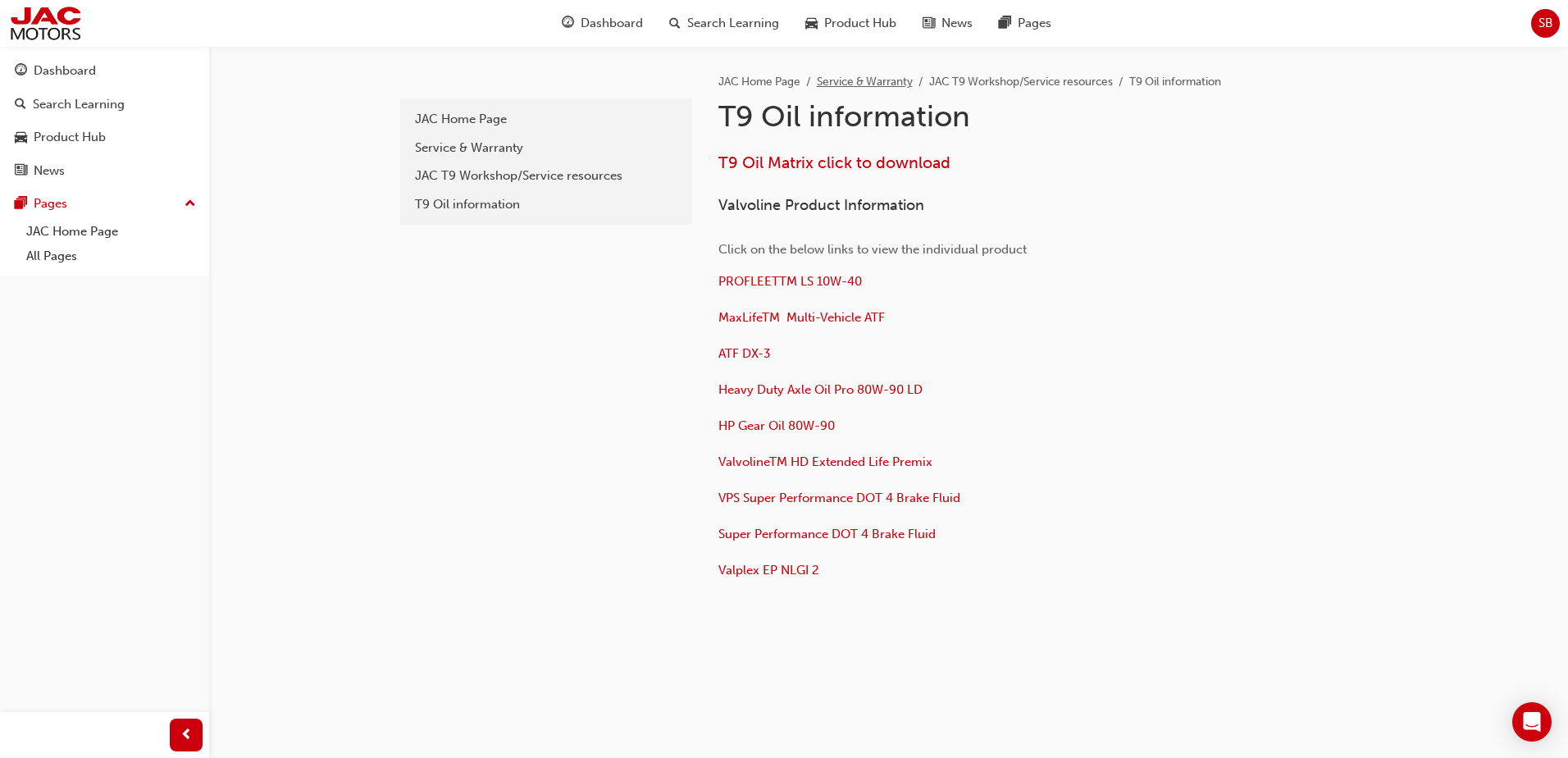
click at [834, 83] on link "Service & Warranty" at bounding box center [864, 81] width 96 height 14
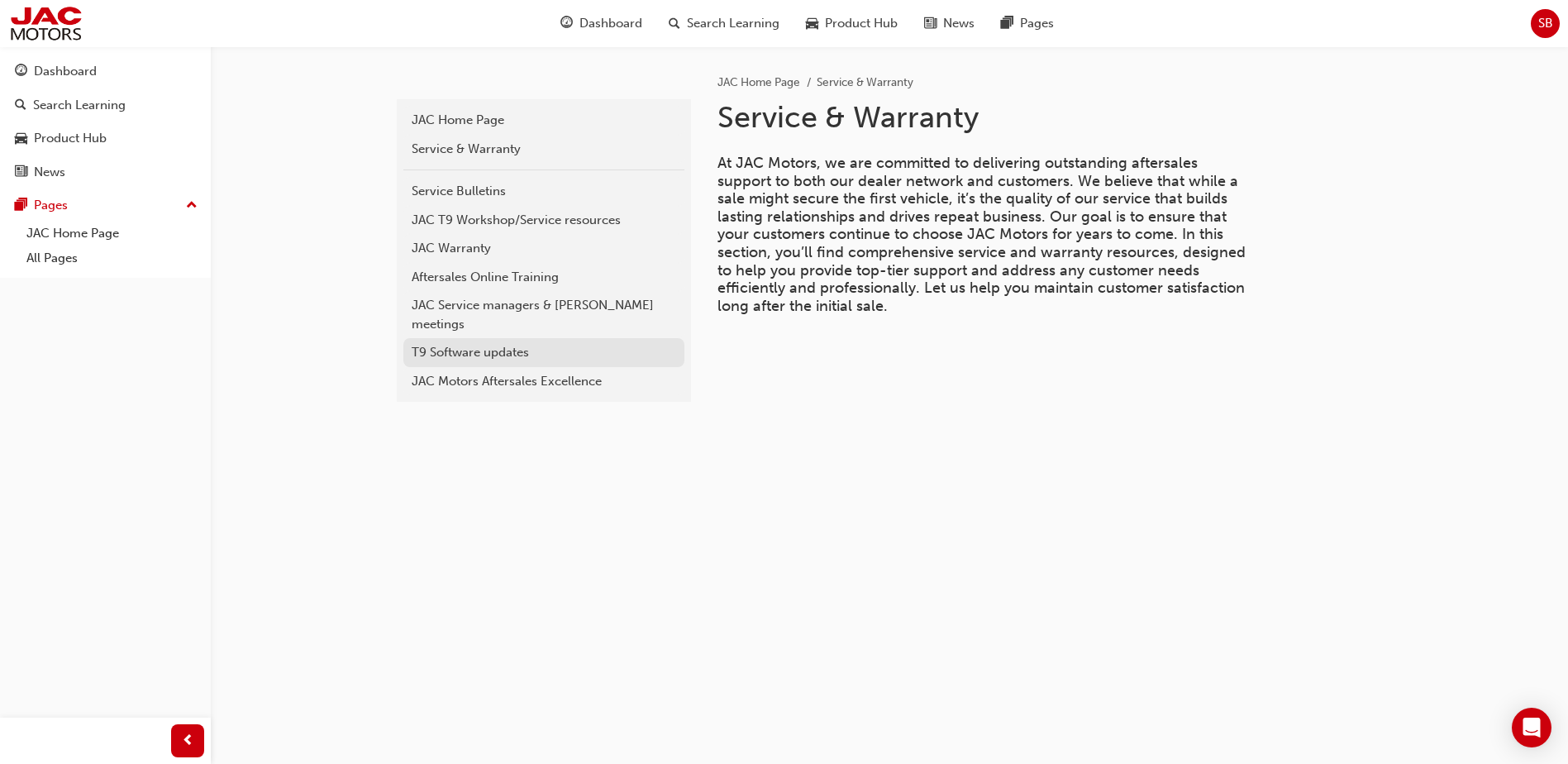
click at [479, 343] on div "T9 Software updates" at bounding box center [544, 352] width 264 height 19
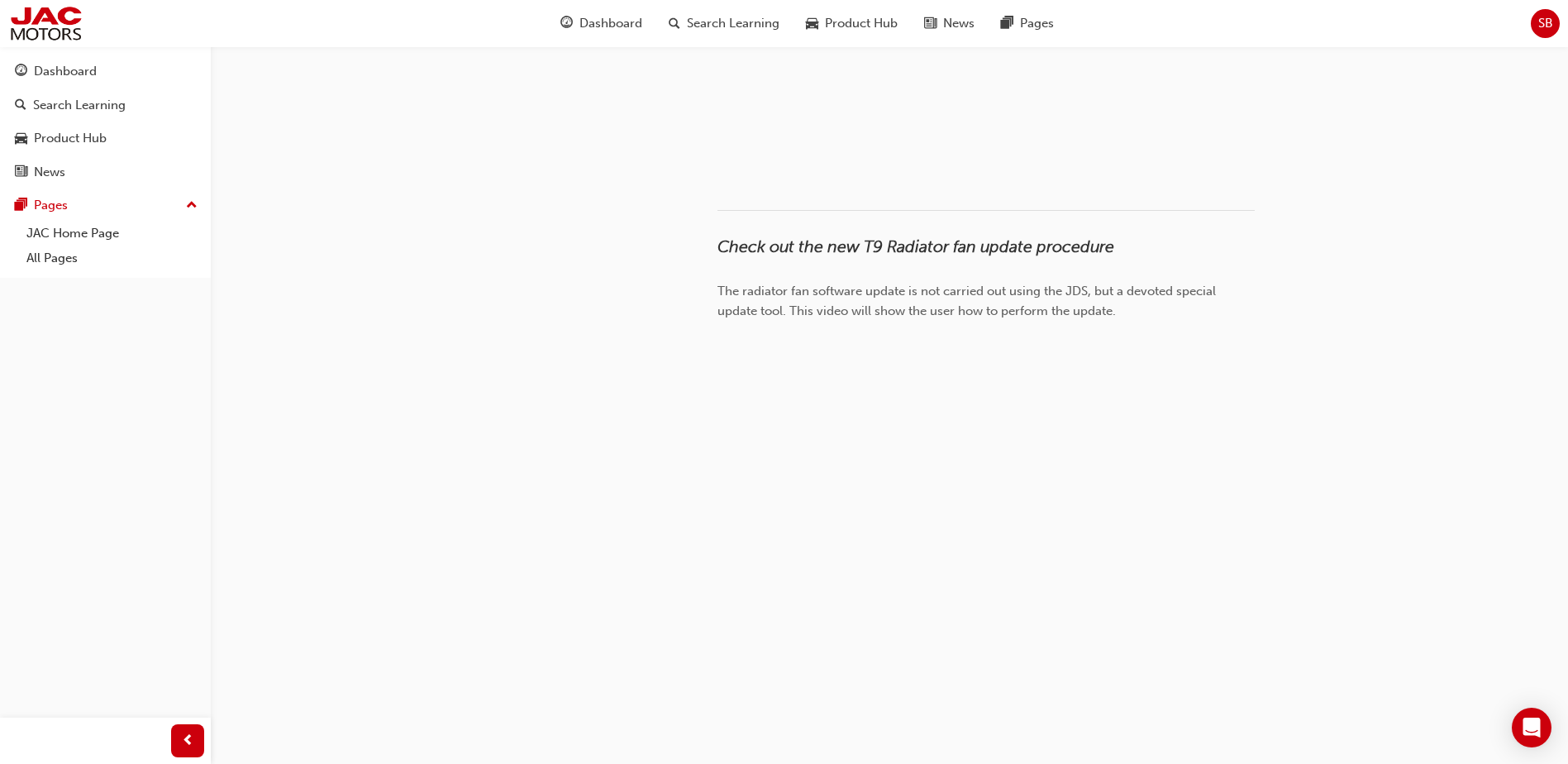
scroll to position [1608, 0]
